Goal: Navigation & Orientation: Find specific page/section

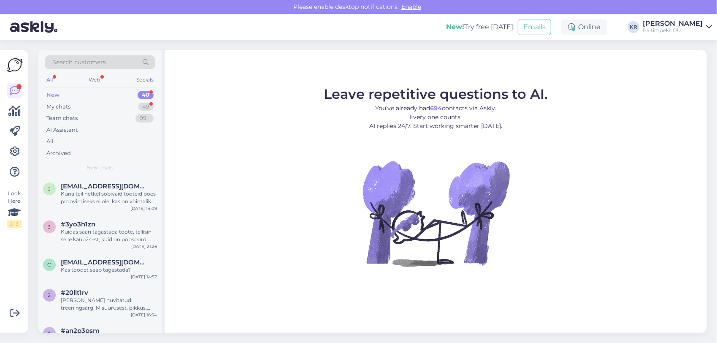
click at [692, 21] on div "[PERSON_NAME]" at bounding box center [673, 23] width 60 height 7
drag, startPoint x: 583, startPoint y: 3, endPoint x: 245, endPoint y: 151, distance: 369.5
click at [245, 151] on figure "Leave repetitive questions to AI. You’ve already had 694 contacts via Askly. Ev…" at bounding box center [435, 188] width 527 height 202
click at [14, 155] on icon at bounding box center [15, 152] width 10 height 10
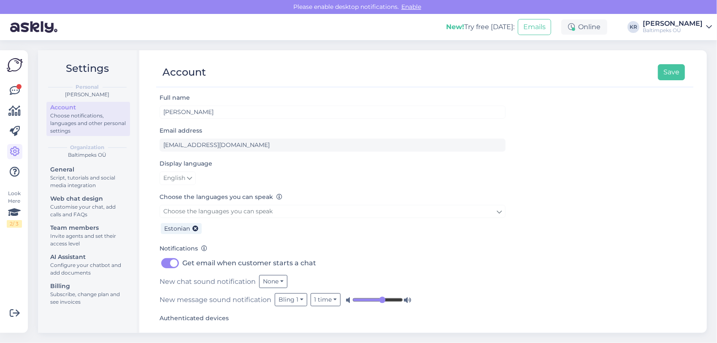
scroll to position [23, 0]
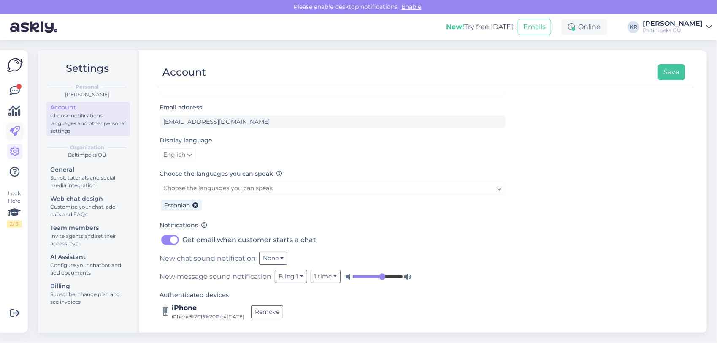
click at [19, 129] on icon at bounding box center [15, 131] width 10 height 10
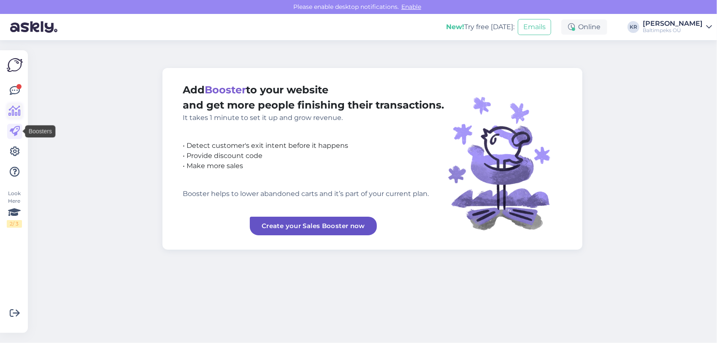
click at [13, 111] on icon at bounding box center [15, 111] width 12 height 10
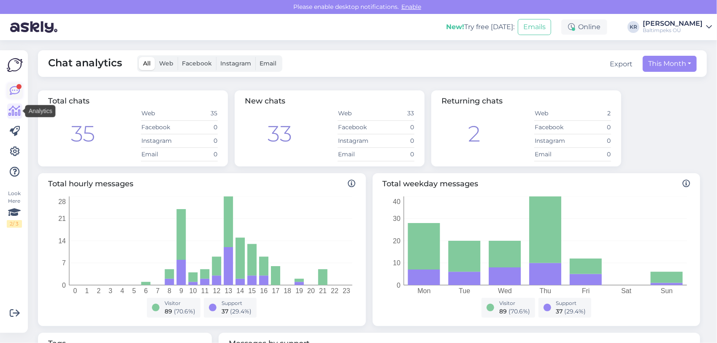
click at [19, 90] on icon at bounding box center [15, 91] width 10 height 10
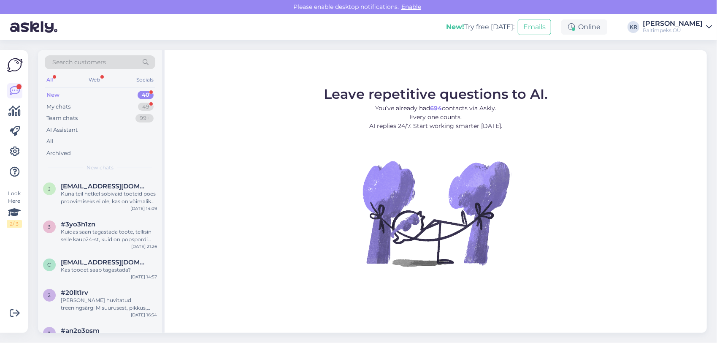
click at [684, 25] on div "[PERSON_NAME]" at bounding box center [673, 23] width 60 height 7
